Goal: Task Accomplishment & Management: Manage account settings

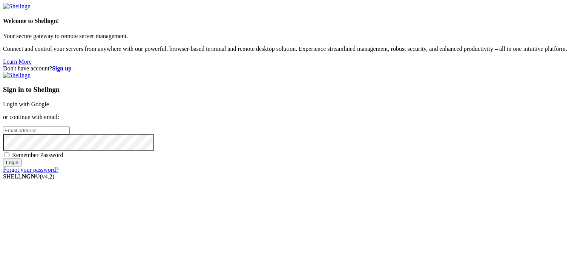
click at [70, 127] on input "email" at bounding box center [36, 131] width 67 height 8
type input "[PERSON_NAME]@"
click at [72, 65] on strong "Sign up" at bounding box center [62, 68] width 20 height 6
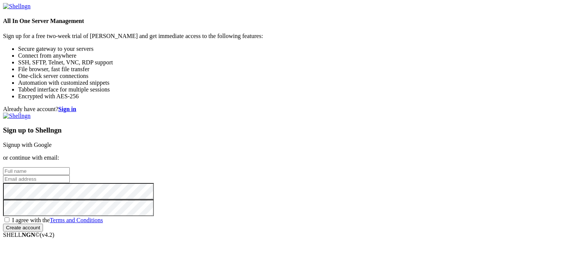
click at [70, 167] on input "text" at bounding box center [36, 171] width 67 height 8
type input "Ocean"
type input "joel@jasjoshauto.com"
click at [3, 224] on input "Create account" at bounding box center [23, 228] width 40 height 8
click at [103, 217] on span "I agree with the Terms and Conditions" at bounding box center [57, 220] width 91 height 6
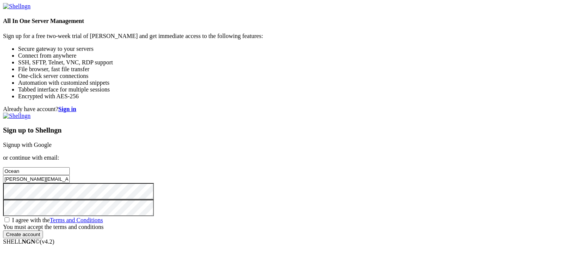
click at [9, 217] on input "I agree with the Terms and Conditions" at bounding box center [7, 219] width 5 height 5
checkbox input "true"
click at [43, 232] on input "Create account" at bounding box center [23, 228] width 40 height 8
click at [70, 175] on input "joel@jasjoshauto.com" at bounding box center [36, 179] width 67 height 8
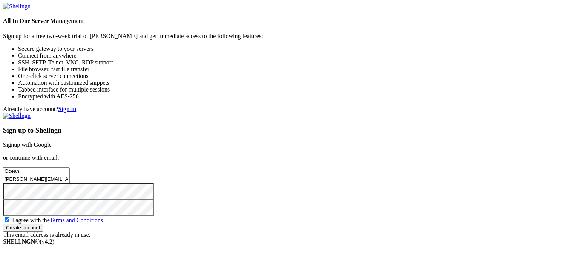
scroll to position [0, 0]
click at [76, 106] on strong "Sign in" at bounding box center [67, 109] width 18 height 6
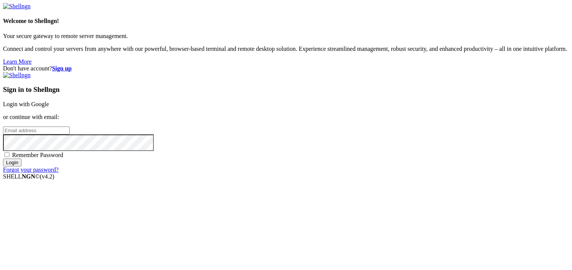
click at [70, 135] on input "email" at bounding box center [36, 131] width 67 height 8
type input "joel@jasjoshauto.com"
click at [3, 159] on input "Login" at bounding box center [12, 163] width 18 height 8
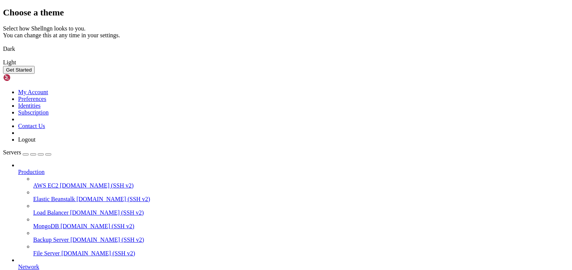
click at [3, 44] on img at bounding box center [3, 44] width 0 height 0
click at [35, 74] on button "Get Started" at bounding box center [19, 70] width 32 height 8
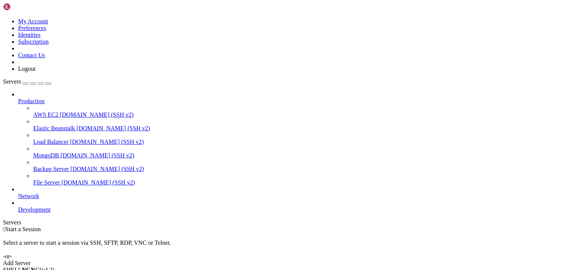
click at [3, 18] on link at bounding box center [3, 18] width 0 height 0
click at [48, 24] on link "My Account" at bounding box center [33, 21] width 30 height 6
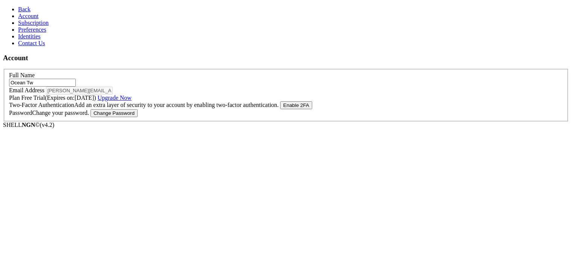
click at [49, 26] on link "Subscription" at bounding box center [33, 23] width 31 height 6
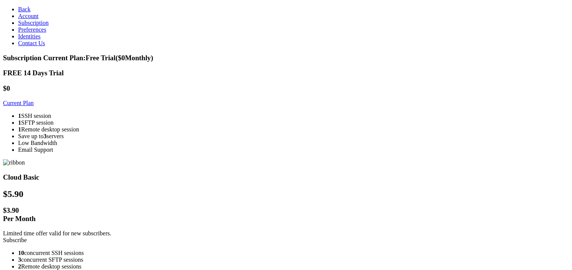
click at [18, 6] on link "Back" at bounding box center [24, 9] width 12 height 6
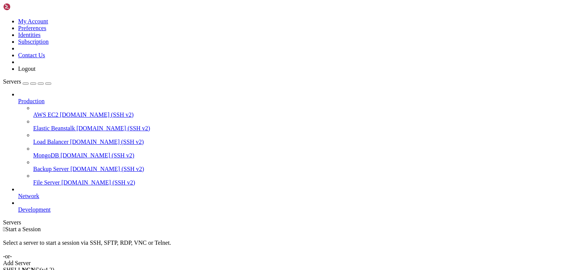
click at [26, 84] on div "button" at bounding box center [26, 84] width 0 height 0
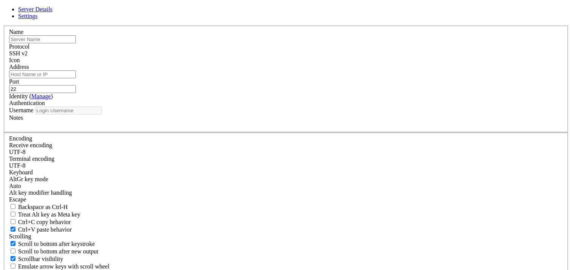
click at [482, 83] on div "Server Details Settings Name Protocol SSH v2 Icon" at bounding box center [286, 182] width 566 height 352
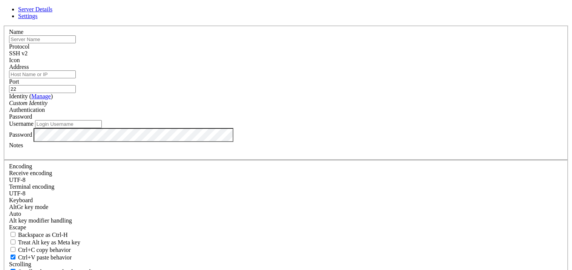
click at [38, 19] on span "Settings" at bounding box center [28, 16] width 20 height 6
click at [52, 12] on link "Server Details" at bounding box center [35, 9] width 34 height 6
click at [76, 43] on input "text" at bounding box center [42, 39] width 67 height 8
click at [23, 35] on label "Name" at bounding box center [16, 32] width 14 height 6
click at [76, 78] on input "Address" at bounding box center [42, 74] width 67 height 8
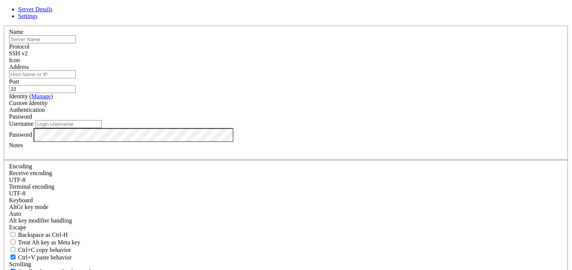
click at [76, 43] on input "text" at bounding box center [42, 39] width 67 height 8
click at [76, 43] on input "amai" at bounding box center [42, 39] width 67 height 8
type input "remote"
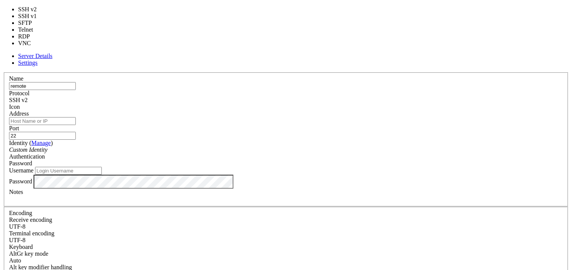
type input "3389"
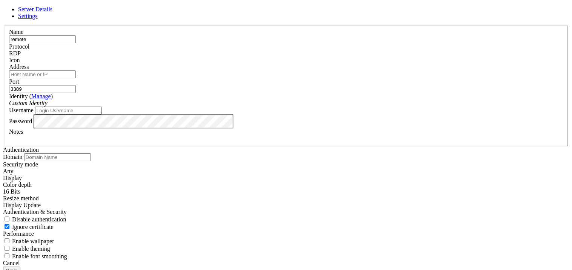
click at [3, 26] on link at bounding box center [3, 26] width 0 height 0
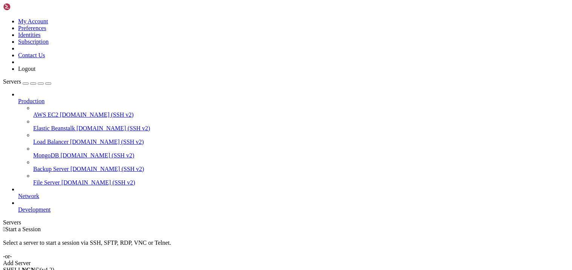
click at [3, 18] on link at bounding box center [3, 18] width 0 height 0
click at [35, 72] on link "Logout" at bounding box center [26, 69] width 17 height 6
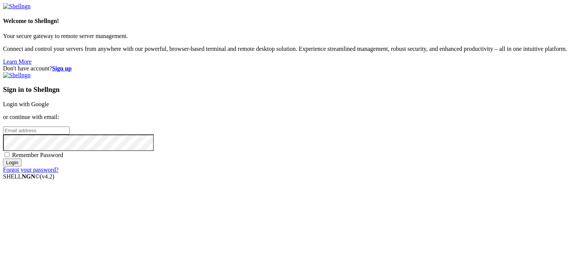
click at [70, 127] on input "email" at bounding box center [36, 131] width 67 height 8
type input "[EMAIL_ADDRESS][DOMAIN_NAME]"
click at [3, 159] on input "Login" at bounding box center [12, 163] width 18 height 8
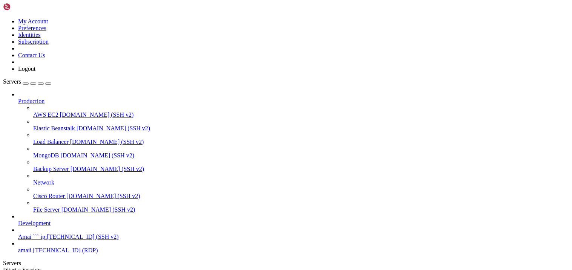
scroll to position [13, 0]
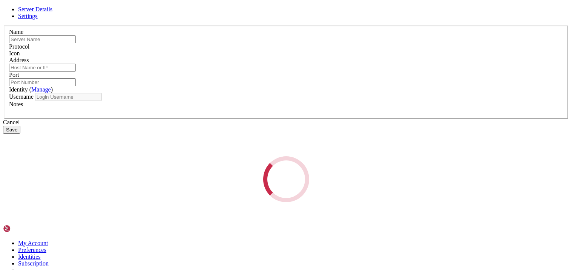
type input "amaii"
type input "[TECHNICAL_ID]"
type input "12345"
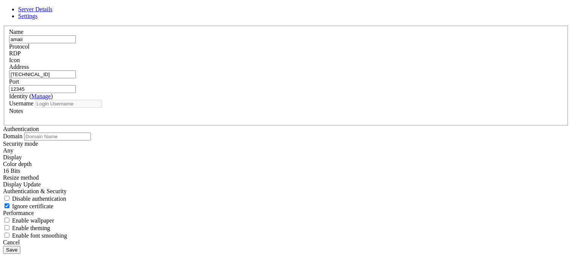
type input "nigga"
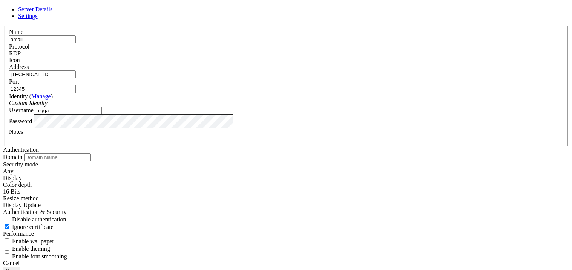
click at [76, 78] on input "[TECHNICAL_ID]" at bounding box center [42, 74] width 67 height 8
click at [3, 26] on link at bounding box center [3, 26] width 0 height 0
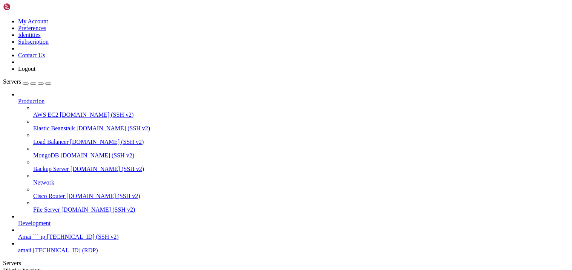
click at [3, 18] on link at bounding box center [3, 18] width 0 height 0
click at [3, 18] on icon at bounding box center [3, 18] width 0 height 0
click at [48, 24] on link "My Account" at bounding box center [33, 21] width 30 height 6
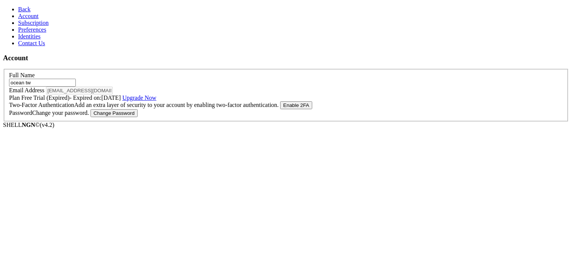
click at [48, 26] on link "Subscription" at bounding box center [33, 23] width 31 height 6
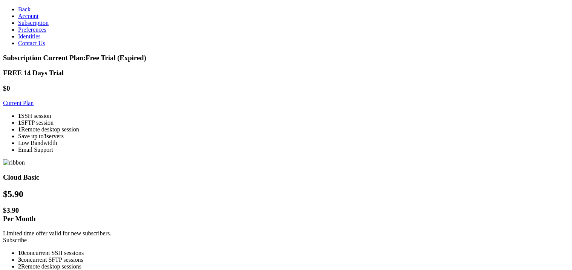
click at [18, 8] on icon at bounding box center [18, 9] width 0 height 6
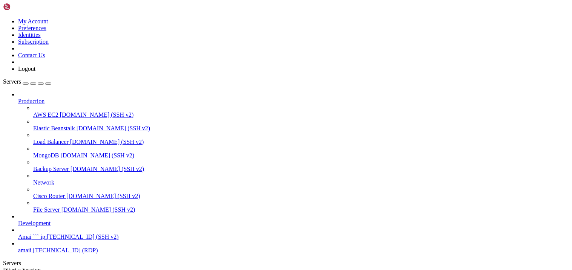
click at [73, 15] on div "My Account Preferences Identities Subscription Contact Us Logout" at bounding box center [286, 37] width 566 height 69
click at [3, 18] on link at bounding box center [3, 18] width 0 height 0
click at [35, 72] on link "Logout" at bounding box center [26, 69] width 17 height 6
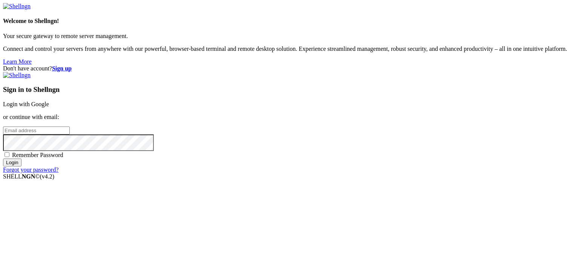
click at [70, 127] on input "email" at bounding box center [36, 131] width 67 height 8
type input "joel@jasjoshauto.com"
click at [3, 159] on input "Login" at bounding box center [12, 163] width 18 height 8
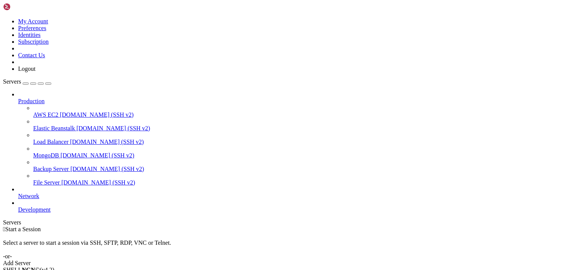
click at [3, 18] on link at bounding box center [3, 18] width 0 height 0
click at [48, 24] on link "My Account" at bounding box center [33, 21] width 30 height 6
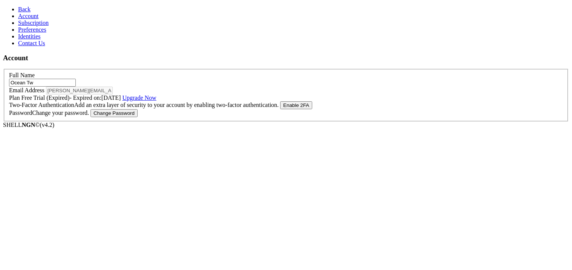
click at [49, 26] on link "Subscription" at bounding box center [33, 23] width 31 height 6
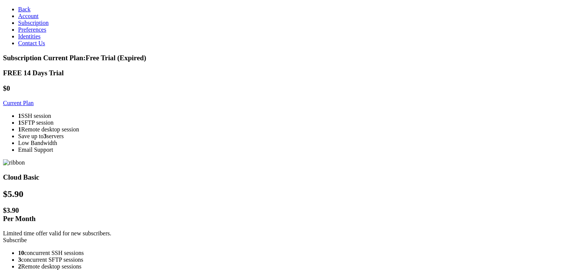
click at [25, 10] on link "Back" at bounding box center [24, 9] width 12 height 6
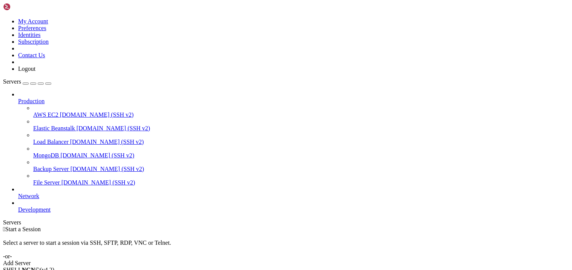
click at [3, 18] on icon at bounding box center [3, 18] width 0 height 0
click at [120, 226] on div " Start a Session" at bounding box center [286, 229] width 566 height 7
click at [49, 45] on link "Subscription" at bounding box center [33, 41] width 31 height 6
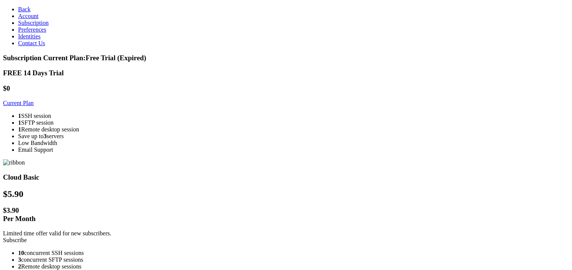
click at [31, 8] on link "Back" at bounding box center [24, 9] width 12 height 6
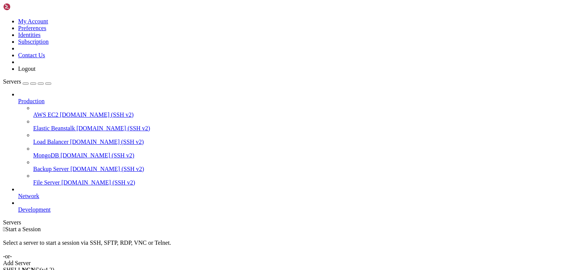
click at [3, 18] on icon at bounding box center [3, 18] width 0 height 0
click at [48, 22] on link "My Account" at bounding box center [33, 21] width 30 height 6
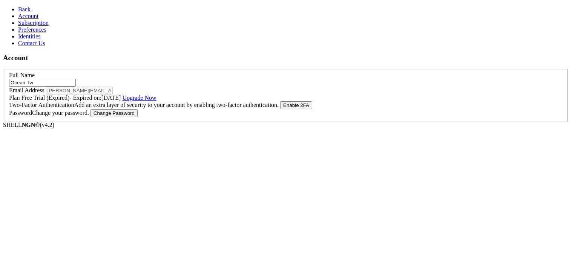
click at [43, 26] on link "Subscription" at bounding box center [33, 23] width 31 height 6
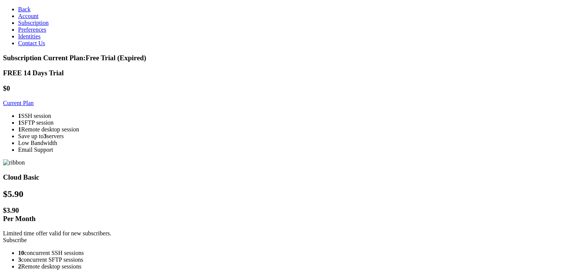
click at [31, 11] on link "Back" at bounding box center [24, 9] width 12 height 6
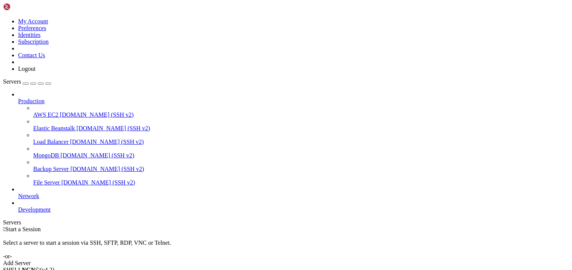
click at [50, 206] on span "Development" at bounding box center [34, 209] width 32 height 6
click at [18, 206] on icon at bounding box center [18, 206] width 0 height 0
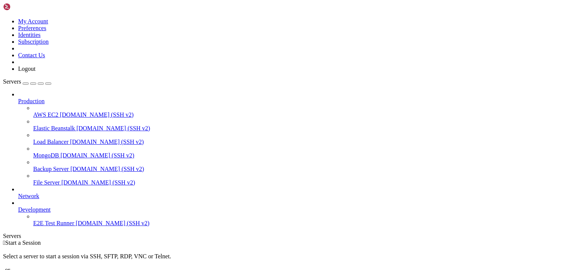
click at [18, 206] on icon at bounding box center [18, 206] width 0 height 0
click at [57, 112] on span "AWS EC2" at bounding box center [45, 115] width 25 height 6
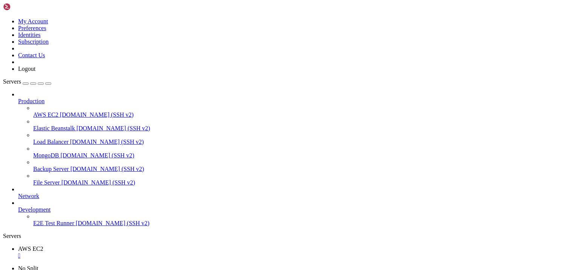
click at [137, 252] on div "" at bounding box center [293, 255] width 550 height 7
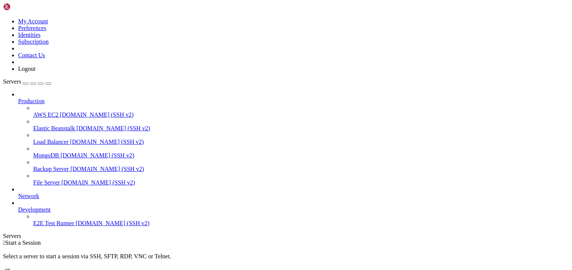
click at [3, 18] on link at bounding box center [3, 18] width 0 height 0
click at [35, 72] on link "Logout" at bounding box center [26, 69] width 17 height 6
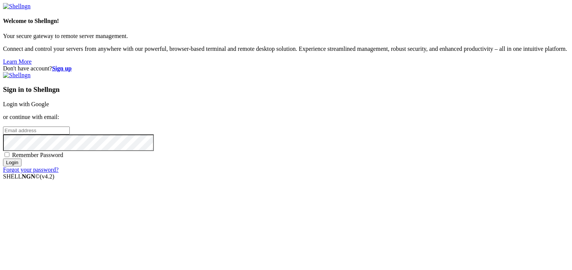
click at [31, 10] on img at bounding box center [17, 6] width 28 height 7
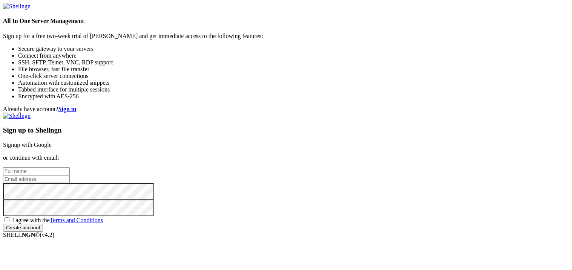
click at [478, 106] on div "Already have account? Sign in Sign up to Shellngn Signup with Google or continu…" at bounding box center [286, 169] width 566 height 126
click at [76, 106] on strong "Sign in" at bounding box center [67, 109] width 18 height 6
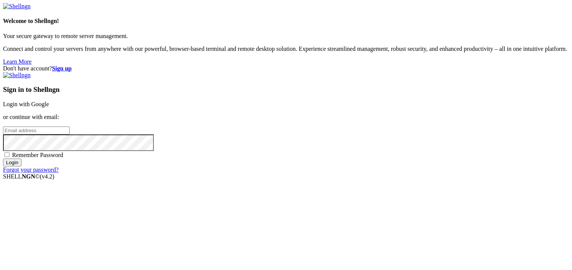
click at [72, 65] on strong "Sign up" at bounding box center [62, 68] width 20 height 6
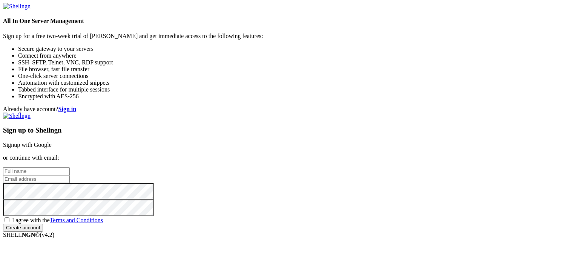
click at [70, 167] on input "text" at bounding box center [36, 171] width 67 height 8
click at [76, 106] on strong "Sign in" at bounding box center [67, 109] width 18 height 6
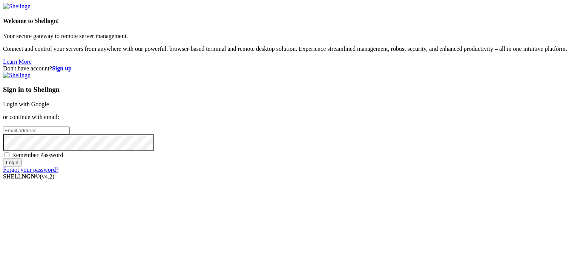
click at [70, 132] on input "email" at bounding box center [36, 131] width 67 height 8
type input "[PERSON_NAME][EMAIL_ADDRESS][DOMAIN_NAME]"
click at [3, 159] on input "Login" at bounding box center [12, 163] width 18 height 8
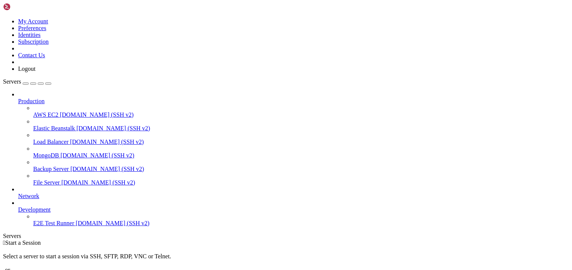
click at [3, 18] on link at bounding box center [3, 18] width 0 height 0
click at [49, 45] on link "Subscription" at bounding box center [33, 41] width 31 height 6
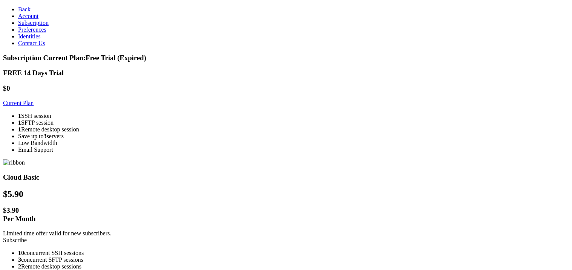
click at [31, 12] on link "Back" at bounding box center [24, 9] width 12 height 6
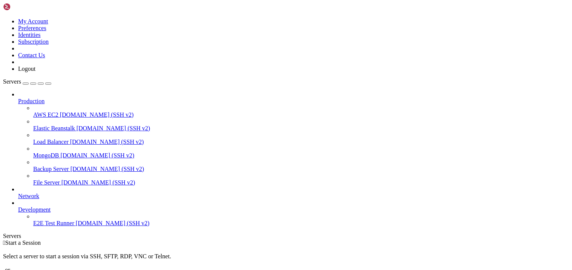
click at [3, 18] on icon at bounding box center [3, 18] width 0 height 0
click at [35, 72] on link "Logout" at bounding box center [26, 69] width 17 height 6
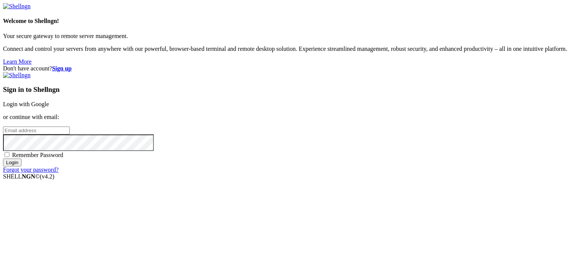
click at [70, 127] on input "email" at bounding box center [36, 131] width 67 height 8
click at [72, 65] on strong "Sign up" at bounding box center [62, 68] width 20 height 6
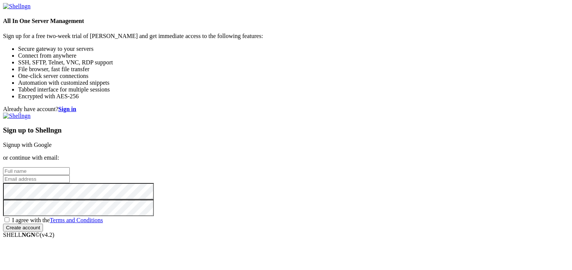
click at [70, 167] on input "text" at bounding box center [36, 171] width 67 height 8
click at [70, 175] on input "email" at bounding box center [36, 179] width 67 height 8
type input "oceanfps0421@gmail.com"
type input "oceanfps"
click at [103, 217] on span "I agree with the Terms and Conditions" at bounding box center [57, 220] width 91 height 6
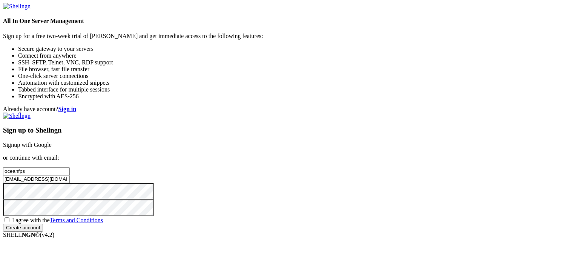
click at [9, 217] on input "I agree with the Terms and Conditions" at bounding box center [7, 219] width 5 height 5
checkbox input "true"
click at [43, 224] on input "Create account" at bounding box center [23, 228] width 40 height 8
drag, startPoint x: 337, startPoint y: 113, endPoint x: 287, endPoint y: 114, distance: 49.7
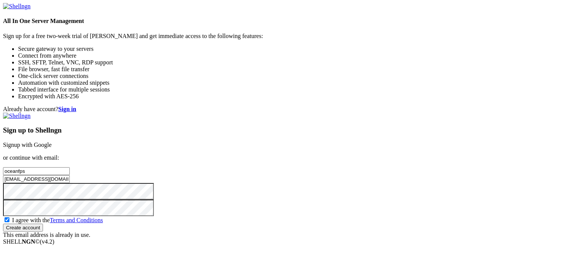
click at [287, 114] on div "Already have account? Sign in Sign up to Shellngn Signup with Google or continu…" at bounding box center [286, 172] width 566 height 133
click at [70, 175] on input "oceanfps0421@gmail.com" at bounding box center [36, 179] width 67 height 8
drag, startPoint x: 336, startPoint y: 134, endPoint x: 227, endPoint y: 115, distance: 110.9
click at [227, 115] on div "Already have account? Sign in Sign up to Shellngn Signup with Google or continu…" at bounding box center [286, 172] width 566 height 133
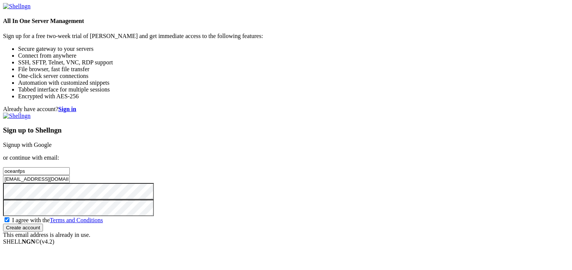
type input "ocean@solara.codes"
click at [43, 232] on input "Create account" at bounding box center [23, 228] width 40 height 8
click at [70, 175] on input "ocean@solara.codes" at bounding box center [36, 179] width 67 height 8
click at [70, 175] on input "email" at bounding box center [36, 179] width 67 height 8
paste input "[EMAIL_ADDRESS][DOMAIN_NAME]"
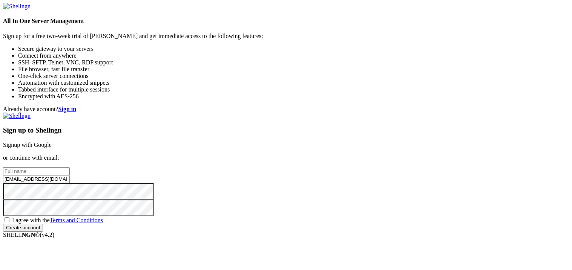
type input "[EMAIL_ADDRESS][DOMAIN_NAME]"
click at [70, 167] on input "text" at bounding box center [36, 171] width 67 height 8
type input "Ocean"
click at [103, 217] on span "I agree with the Terms and Conditions" at bounding box center [57, 220] width 91 height 6
click at [9, 217] on input "I agree with the Terms and Conditions" at bounding box center [7, 219] width 5 height 5
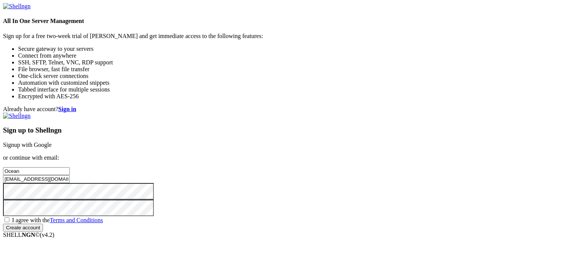
checkbox input "true"
click at [43, 224] on input "Create account" at bounding box center [23, 228] width 40 height 8
click at [70, 175] on input "ocean@solara.codes" at bounding box center [36, 179] width 67 height 8
type input "admin@oce.lol"
click at [43, 232] on input "Create account" at bounding box center [23, 228] width 40 height 8
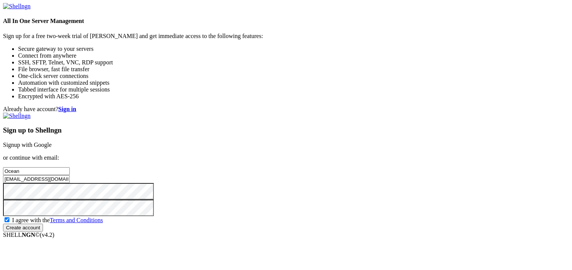
scroll to position [11, 0]
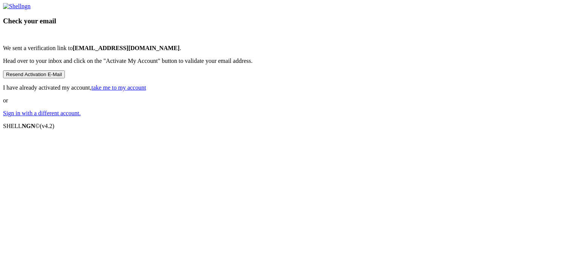
click at [65, 78] on button "Resend Activation E-Mail" at bounding box center [34, 74] width 62 height 8
click at [146, 91] on link "take me to my account" at bounding box center [119, 87] width 55 height 6
click at [81, 116] on link "Sign in with a different account." at bounding box center [42, 113] width 78 height 6
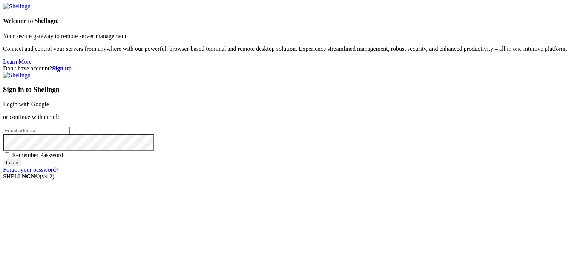
click at [70, 127] on input "email" at bounding box center [36, 131] width 67 height 8
type input "[EMAIL_ADDRESS][DOMAIN_NAME]"
click at [3, 159] on input "Login" at bounding box center [12, 163] width 18 height 8
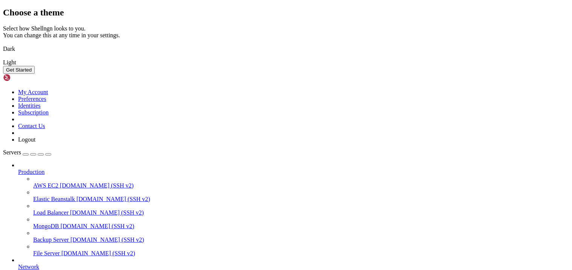
click at [3, 44] on img at bounding box center [3, 44] width 0 height 0
click at [35, 74] on button "Get Started" at bounding box center [19, 70] width 32 height 8
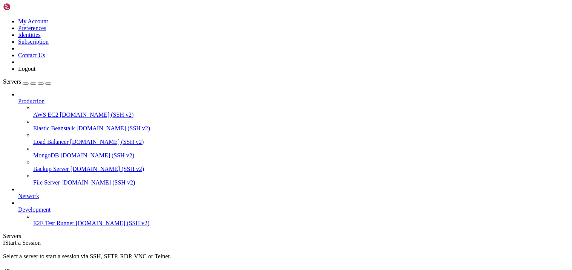
click at [3, 18] on icon at bounding box center [3, 18] width 0 height 0
click at [49, 45] on link "Subscription" at bounding box center [33, 41] width 31 height 6
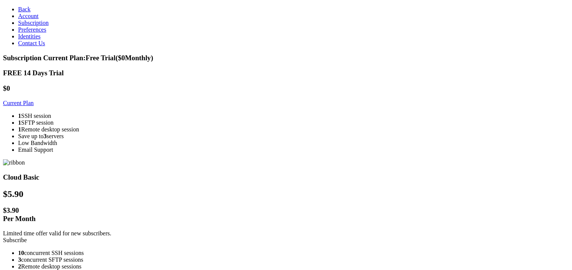
click at [26, 12] on link "Back" at bounding box center [24, 9] width 12 height 6
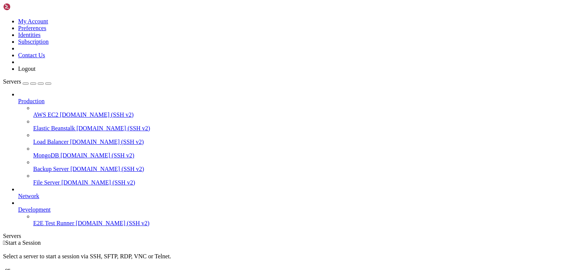
click at [26, 84] on div "button" at bounding box center [26, 84] width 0 height 0
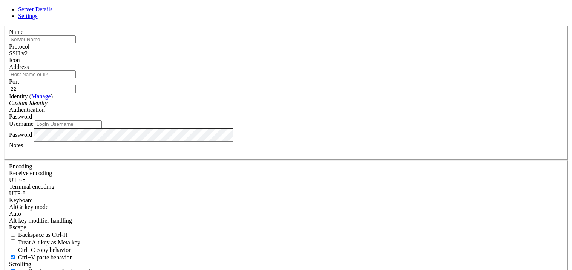
click at [76, 43] on input "text" at bounding box center [42, 39] width 67 height 8
type input "test"
click at [76, 78] on input "Address" at bounding box center [42, 74] width 67 height 8
paste input "[TECHNICAL_ID]"
type input "[TECHNICAL_ID]"
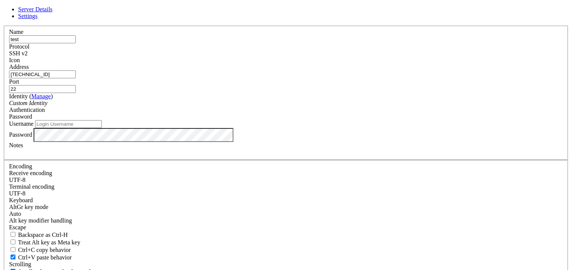
click at [76, 89] on input "22" at bounding box center [42, 89] width 67 height 8
click at [334, 57] on div "Protocol SSH v2" at bounding box center [285, 50] width 553 height 14
click at [332, 57] on div "SSH v2" at bounding box center [285, 53] width 553 height 7
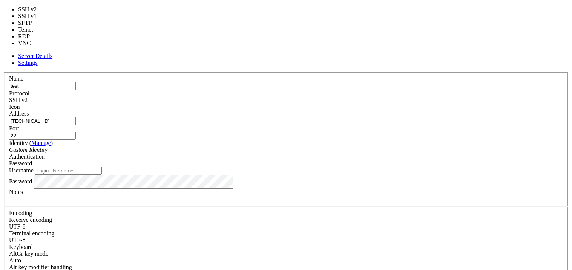
type input "3389"
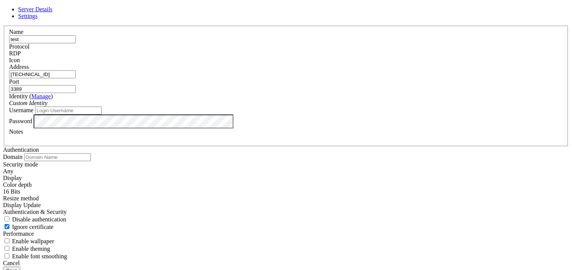
click at [255, 115] on div "Username" at bounding box center [285, 111] width 553 height 8
click at [102, 115] on input "Username" at bounding box center [68, 111] width 67 height 8
type input "nigga"
click at [102, 115] on input "nigga" at bounding box center [68, 111] width 67 height 8
click at [20, 267] on button "Save" at bounding box center [11, 271] width 17 height 8
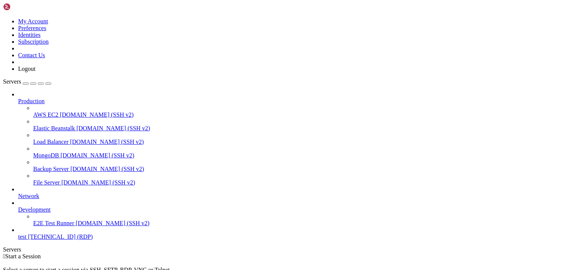
click at [50, 235] on link "test [TECHNICAL_ID] (RDP)" at bounding box center [293, 237] width 550 height 7
click at [3, 18] on link at bounding box center [3, 18] width 0 height 0
click at [49, 45] on link "Subscription" at bounding box center [33, 41] width 31 height 6
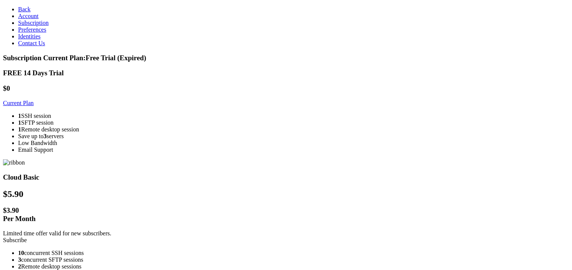
click at [27, 237] on link "Subscribe" at bounding box center [15, 240] width 24 height 6
click at [38, 19] on link "Account" at bounding box center [28, 16] width 20 height 6
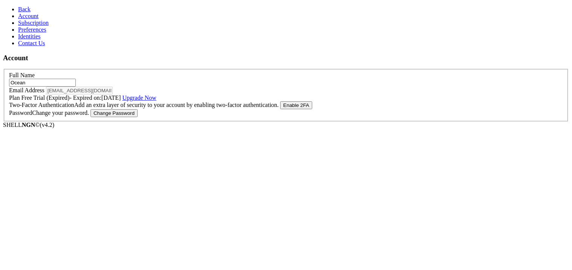
click at [18, 7] on span "Back" at bounding box center [24, 9] width 12 height 6
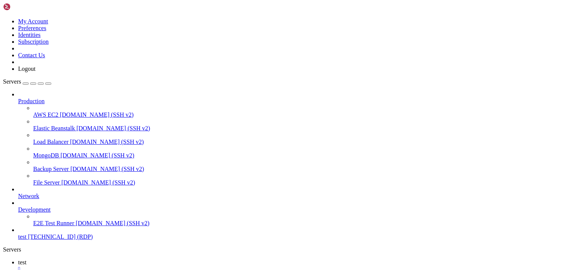
click at [78, 3] on div "My Account Preferences Identities Subscription Contact Us Logout" at bounding box center [286, 37] width 566 height 69
click at [3, 18] on icon at bounding box center [3, 18] width 0 height 0
click at [46, 31] on link "Preferences" at bounding box center [32, 28] width 28 height 6
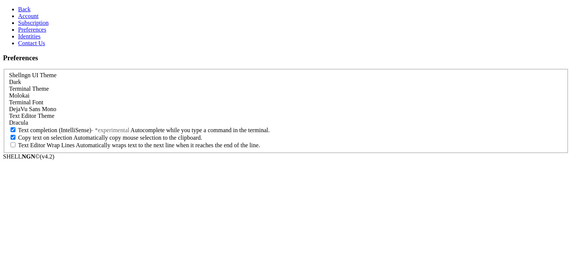
click at [38, 19] on link "Account" at bounding box center [28, 16] width 20 height 6
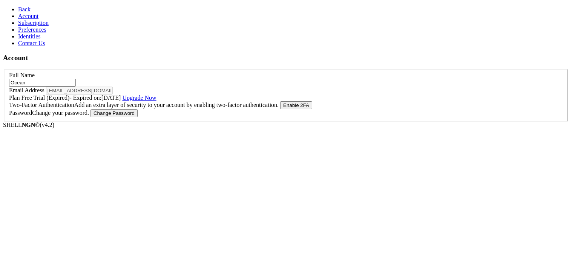
click at [31, 12] on link "Back" at bounding box center [24, 9] width 12 height 6
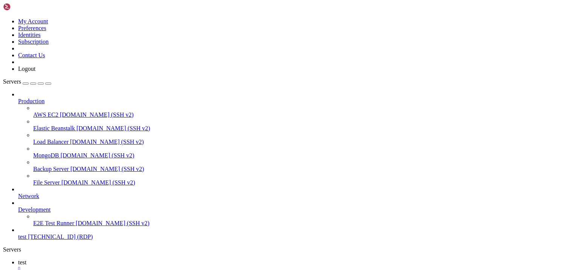
click at [3, 18] on icon at bounding box center [3, 18] width 0 height 0
click at [35, 72] on link "Logout" at bounding box center [26, 69] width 17 height 6
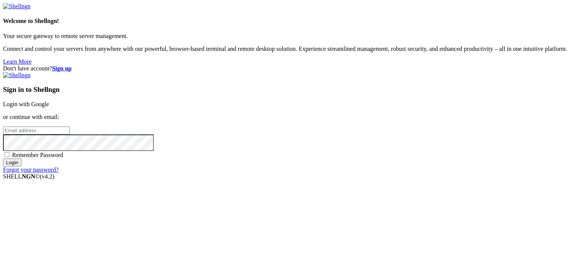
click at [70, 127] on input "email" at bounding box center [36, 131] width 67 height 8
click at [472, 65] on div "Don't have account? Sign up Sign in to Shellngn Login with Google or continue w…" at bounding box center [286, 119] width 566 height 108
click at [70, 127] on input "email" at bounding box center [36, 131] width 67 height 8
type input "[EMAIL_ADDRESS][DOMAIN_NAME]"
click at [3, 159] on input "Login" at bounding box center [12, 163] width 18 height 8
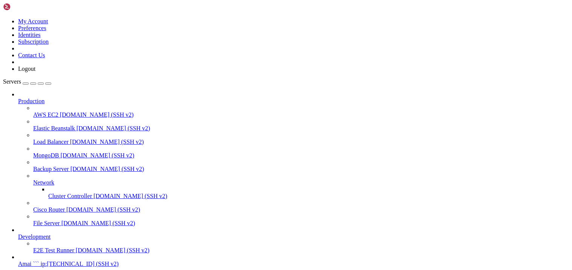
click at [3, 18] on link at bounding box center [3, 18] width 0 height 0
click at [48, 24] on link "My Account" at bounding box center [33, 21] width 30 height 6
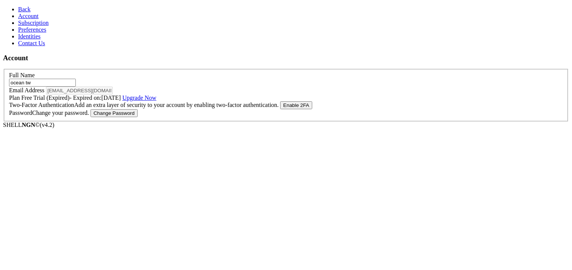
click at [38, 19] on link "Account" at bounding box center [28, 16] width 20 height 6
click at [31, 12] on link "Back" at bounding box center [24, 9] width 12 height 6
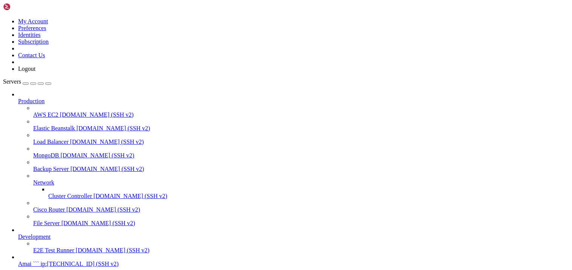
click at [3, 18] on icon at bounding box center [3, 18] width 0 height 0
click at [35, 72] on link "Logout" at bounding box center [26, 69] width 17 height 6
